Goal: Information Seeking & Learning: Find specific fact

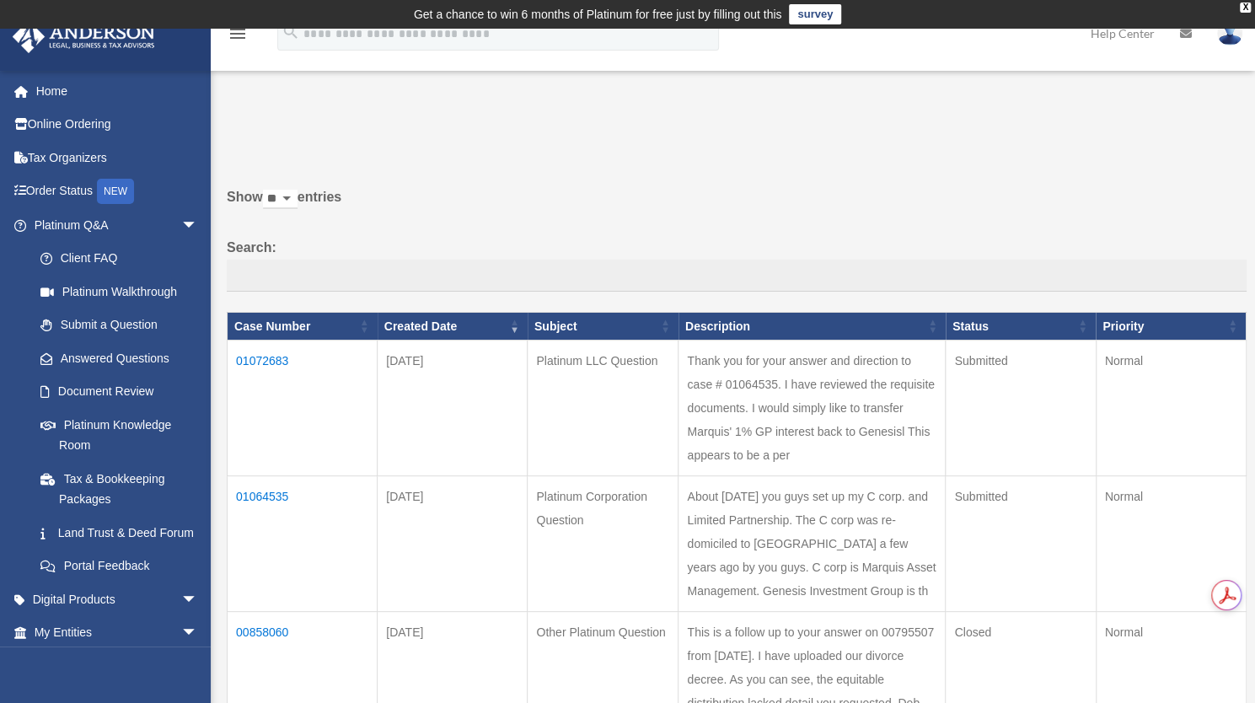
click at [271, 360] on td "01072683" at bounding box center [303, 409] width 150 height 136
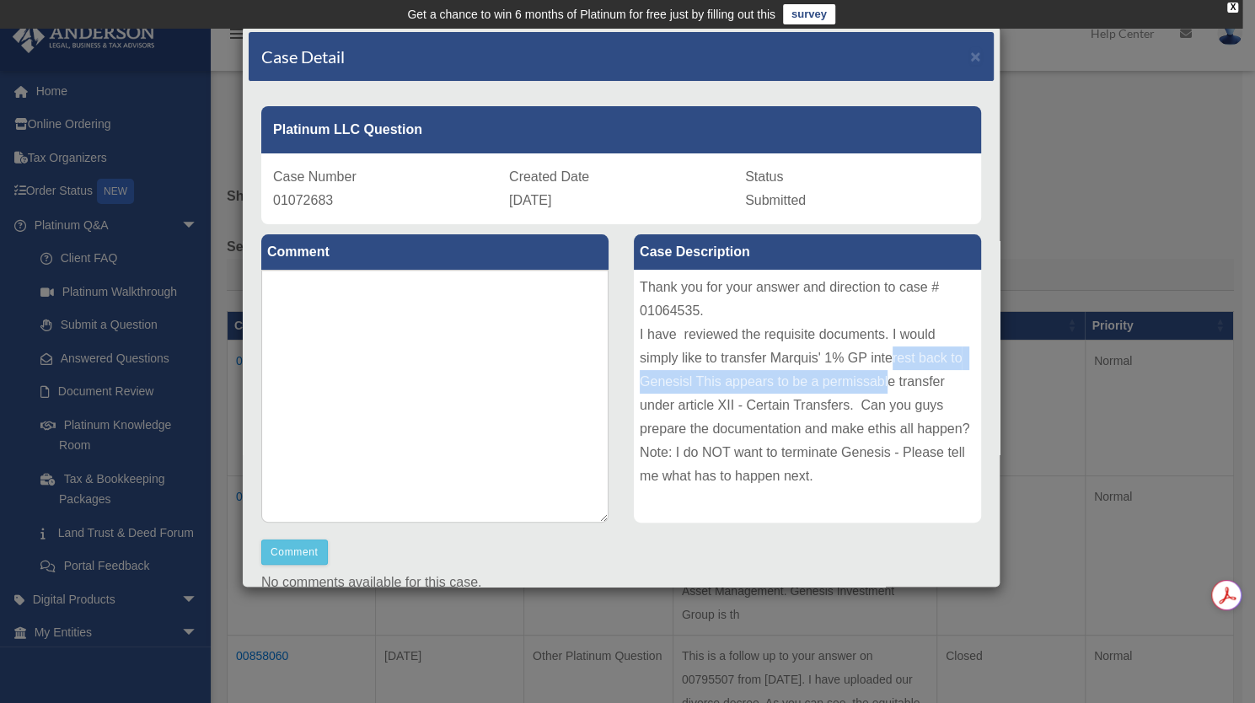
drag, startPoint x: 887, startPoint y: 355, endPoint x: 890, endPoint y: 347, distance: 9.1
click at [889, 351] on div "Thank you for your answer and direction to case # 01064535. I have reviewed the…" at bounding box center [807, 396] width 347 height 253
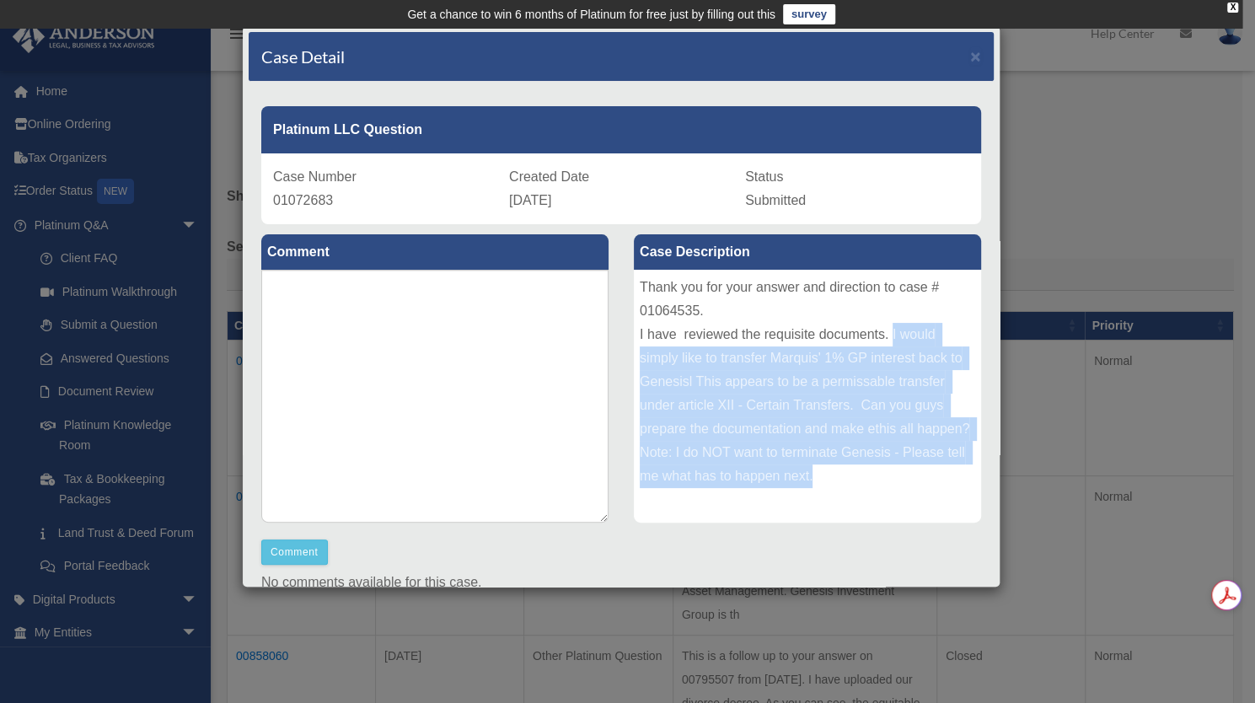
drag, startPoint x: 884, startPoint y: 337, endPoint x: 909, endPoint y: 466, distance: 131.3
click at [909, 466] on div "Thank you for your answer and direction to case # 01064535. I have reviewed the…" at bounding box center [807, 396] width 347 height 253
copy div "I would simply like to transfer Marquis' 1% GP interest back to Genesisl This a…"
click at [970, 54] on span "×" at bounding box center [975, 55] width 11 height 19
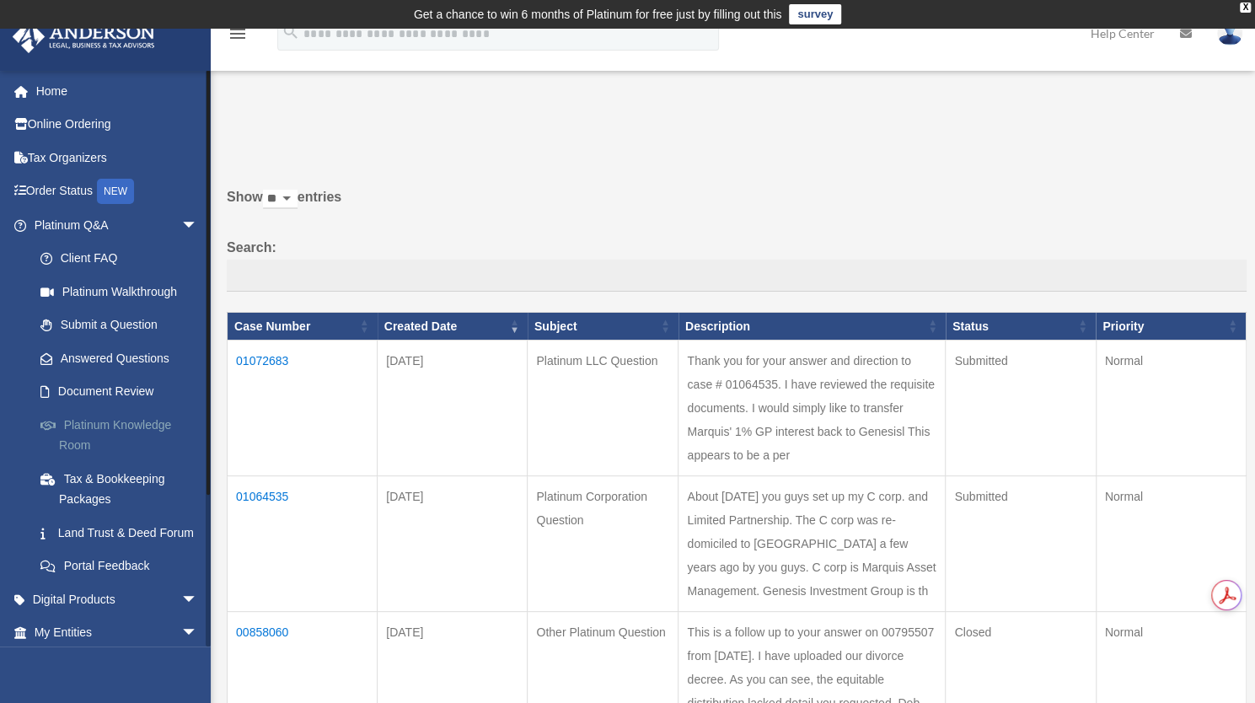
click at [142, 426] on link "Platinum Knowledge Room" at bounding box center [124, 435] width 200 height 54
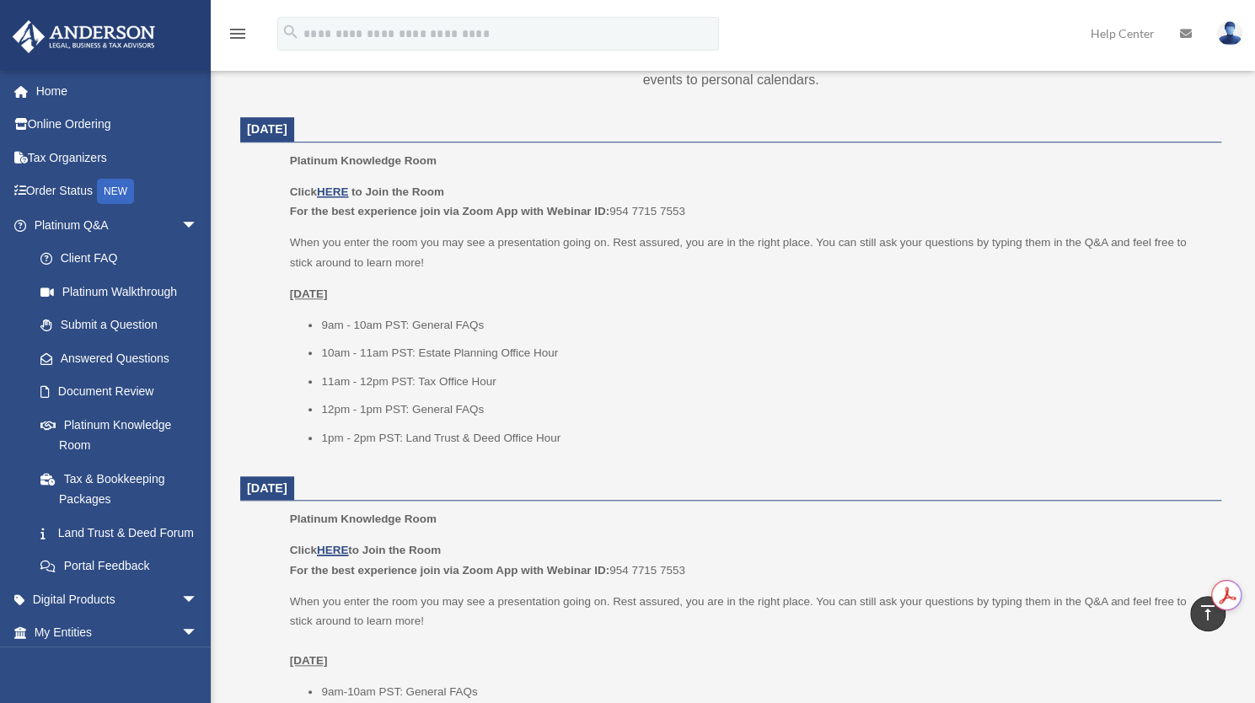
scroll to position [675, 0]
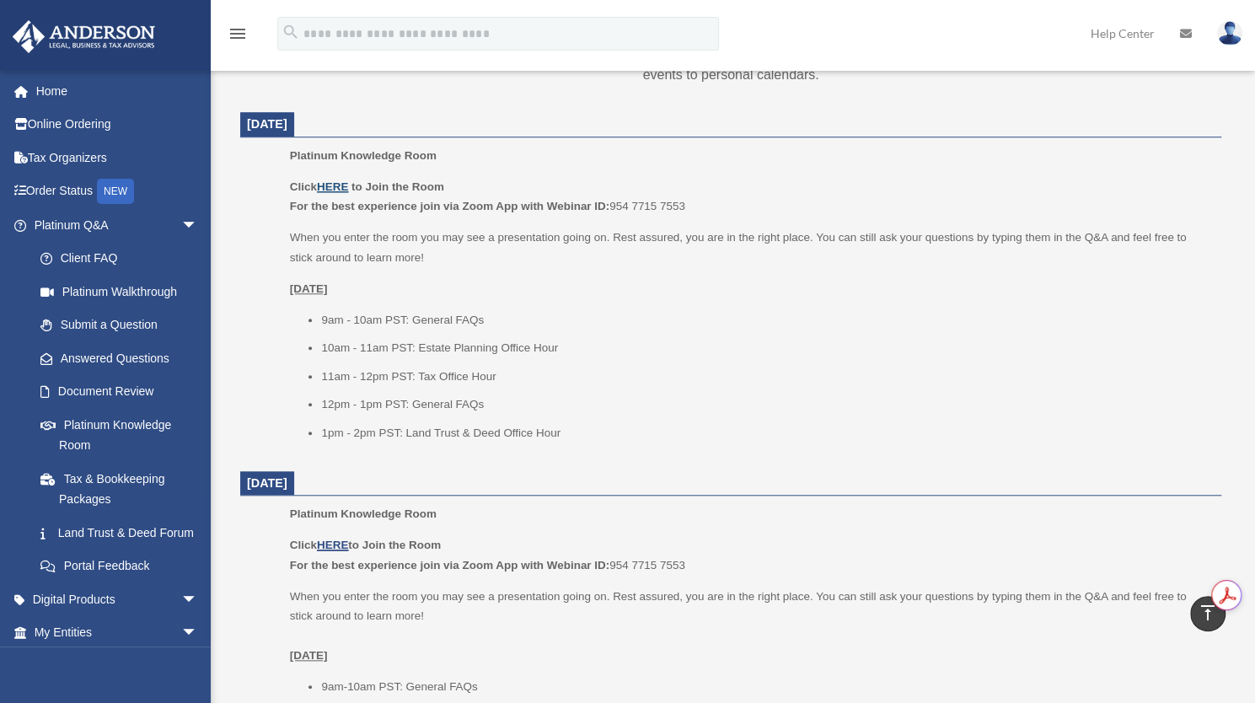
click at [334, 188] on u "HERE" at bounding box center [332, 186] width 31 height 13
